Goal: Task Accomplishment & Management: Manage account settings

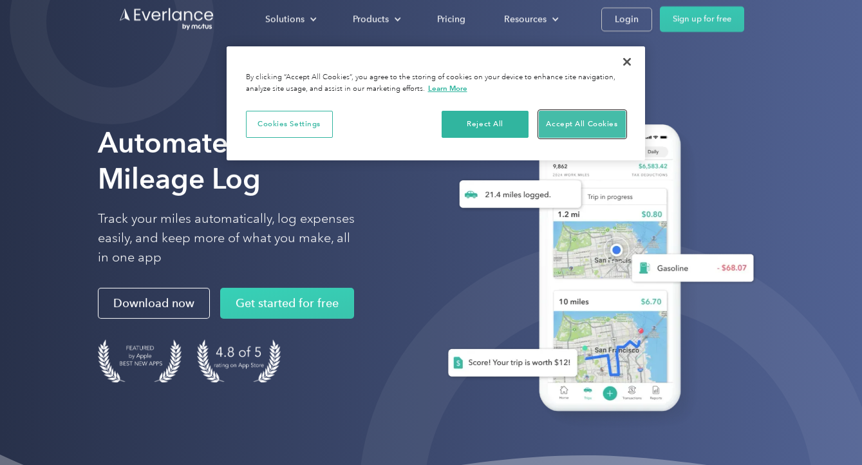
click at [566, 128] on button "Accept All Cookies" at bounding box center [582, 124] width 87 height 27
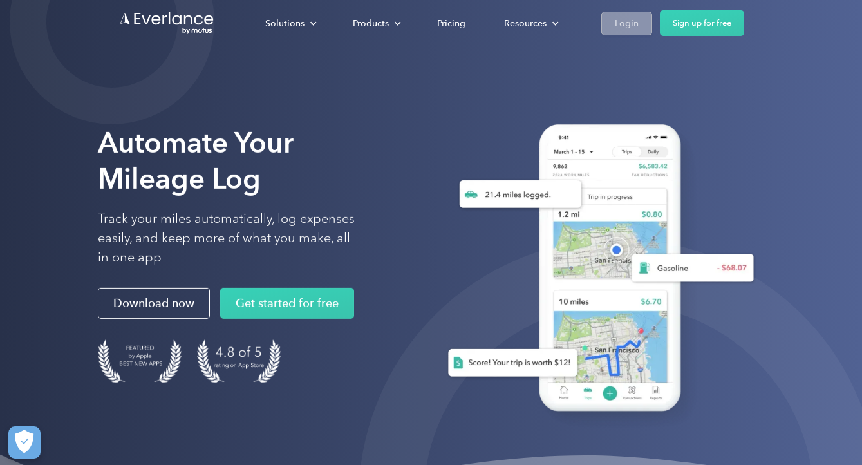
click at [614, 32] on link "Login" at bounding box center [626, 24] width 51 height 24
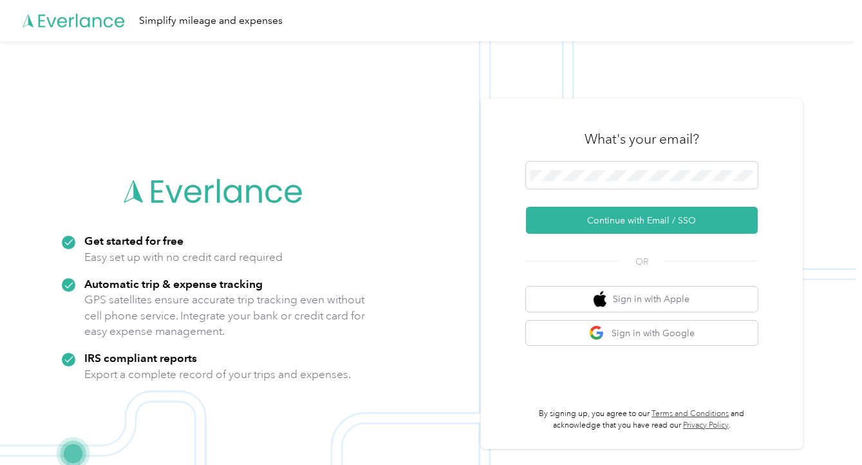
click at [427, 269] on img at bounding box center [427, 273] width 855 height 465
click at [558, 331] on button "Sign in with Google" at bounding box center [642, 333] width 232 height 25
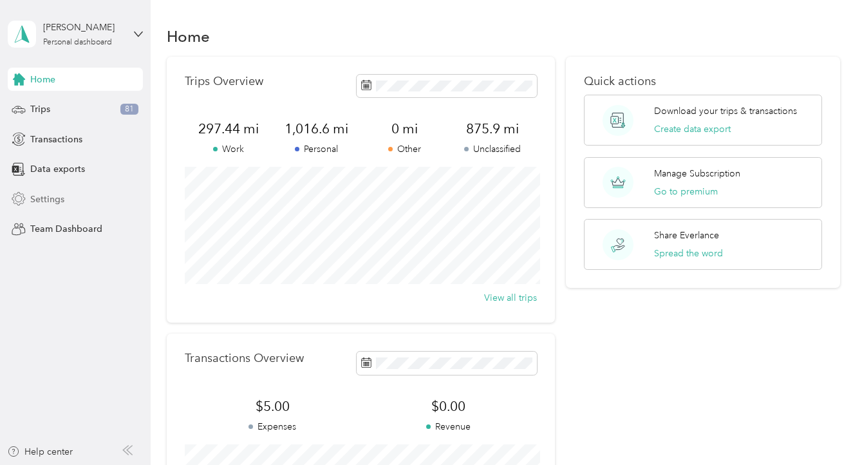
click at [84, 208] on div "Settings" at bounding box center [75, 198] width 135 height 23
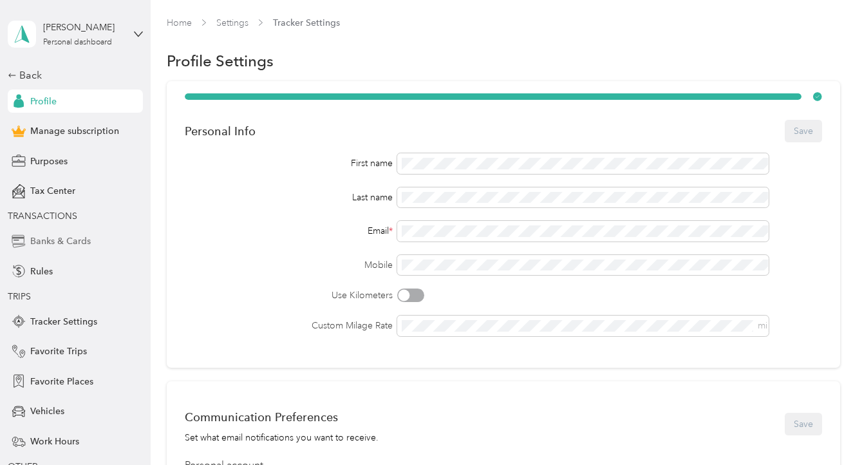
click at [110, 238] on div "Banks & Cards" at bounding box center [75, 241] width 135 height 23
